Goal: Transaction & Acquisition: Purchase product/service

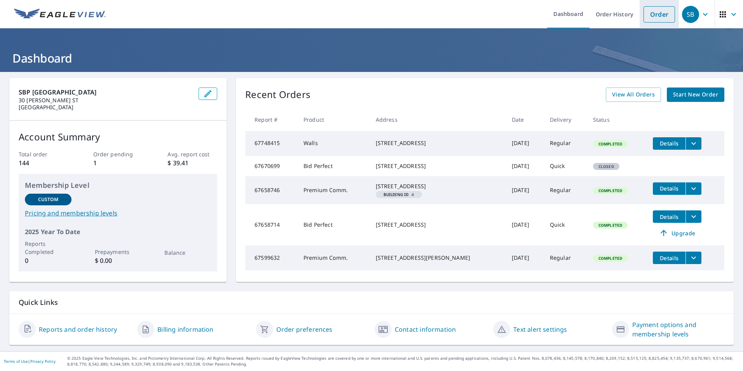
click at [652, 16] on link "Order" at bounding box center [659, 14] width 31 height 16
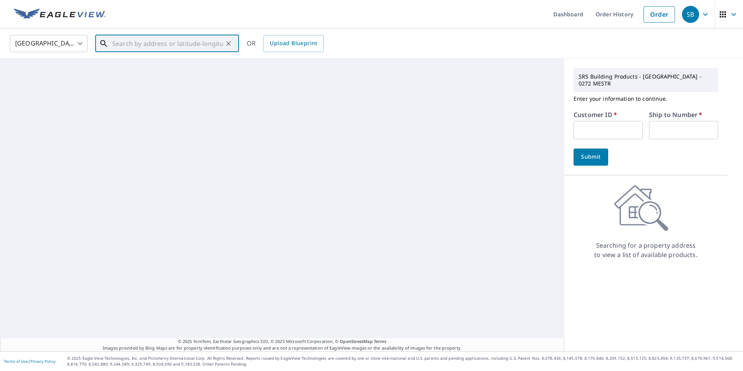
click at [150, 45] on input "text" at bounding box center [167, 44] width 111 height 22
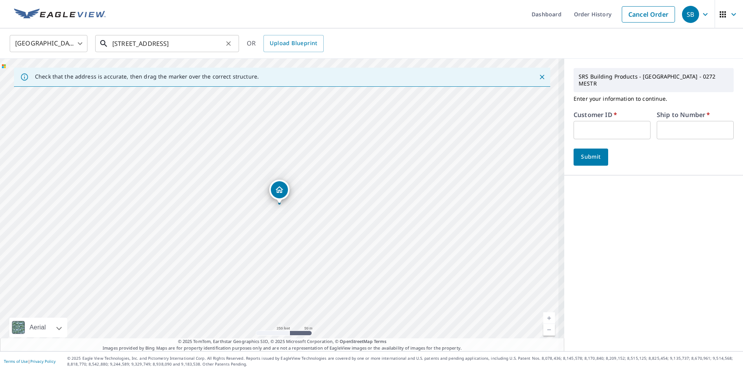
click at [190, 44] on input "[STREET_ADDRESS]" at bounding box center [167, 44] width 111 height 22
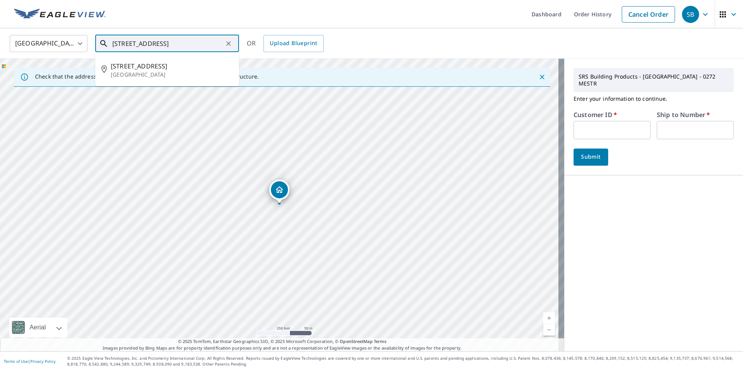
click at [194, 45] on input "[STREET_ADDRESS]" at bounding box center [167, 44] width 111 height 22
type input "[STREET_ADDRESS]"
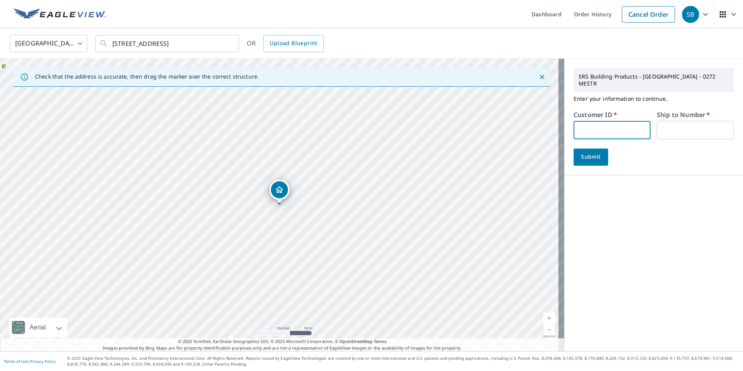
click at [586, 125] on input "text" at bounding box center [612, 130] width 77 height 18
type input "s030046"
click at [670, 127] on input "text" at bounding box center [695, 130] width 77 height 18
type input "1"
click at [592, 152] on span "Submit" at bounding box center [591, 157] width 22 height 10
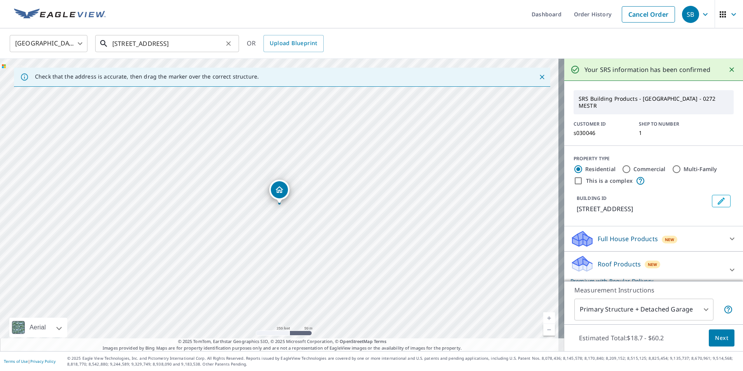
click at [213, 41] on input "[STREET_ADDRESS]" at bounding box center [167, 44] width 111 height 22
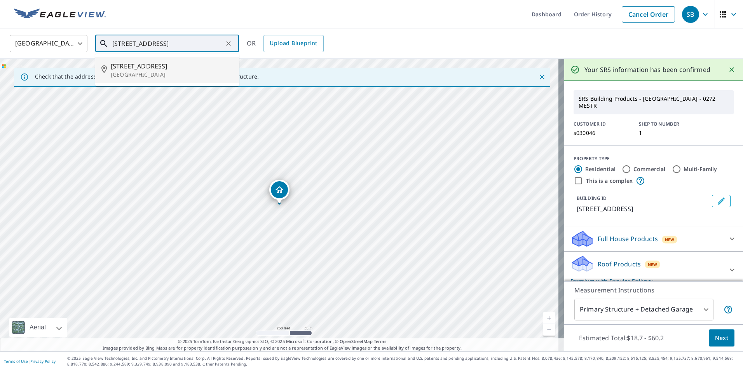
click at [153, 71] on p "[GEOGRAPHIC_DATA]" at bounding box center [172, 75] width 122 height 8
type input "[STREET_ADDRESS]"
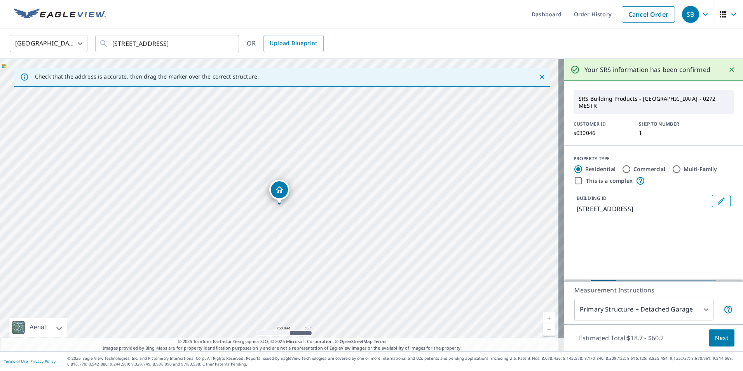
click at [611, 240] on div "Loading…" at bounding box center [654, 284] width 179 height 117
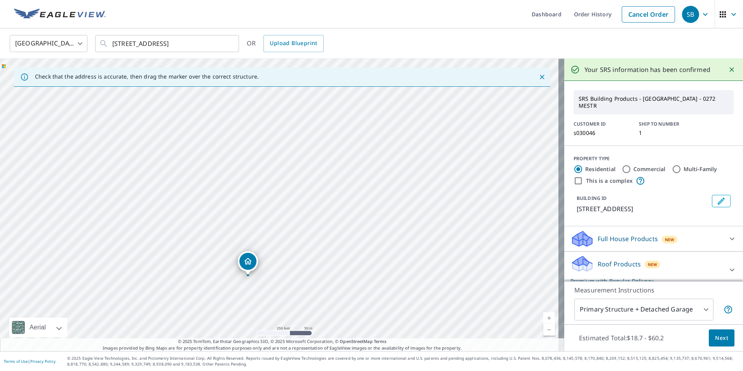
drag, startPoint x: 283, startPoint y: 191, endPoint x: 224, endPoint y: 240, distance: 77.3
